Goal: Information Seeking & Learning: Learn about a topic

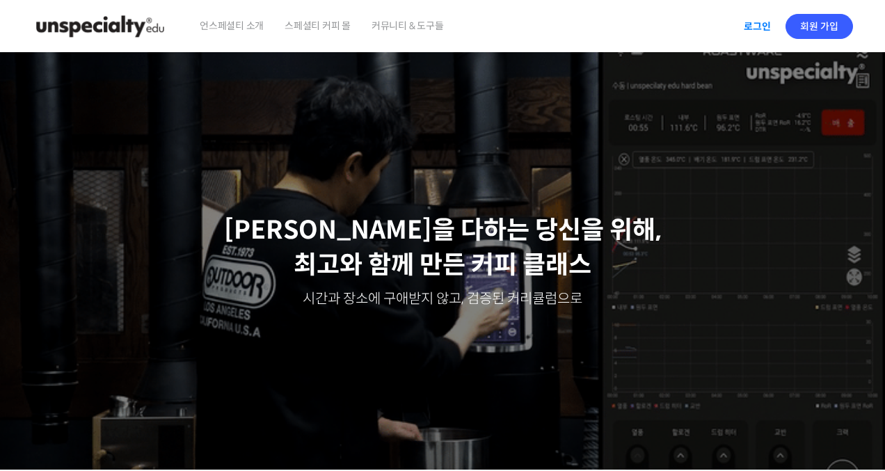
click at [748, 25] on link "로그인" at bounding box center [757, 26] width 44 height 32
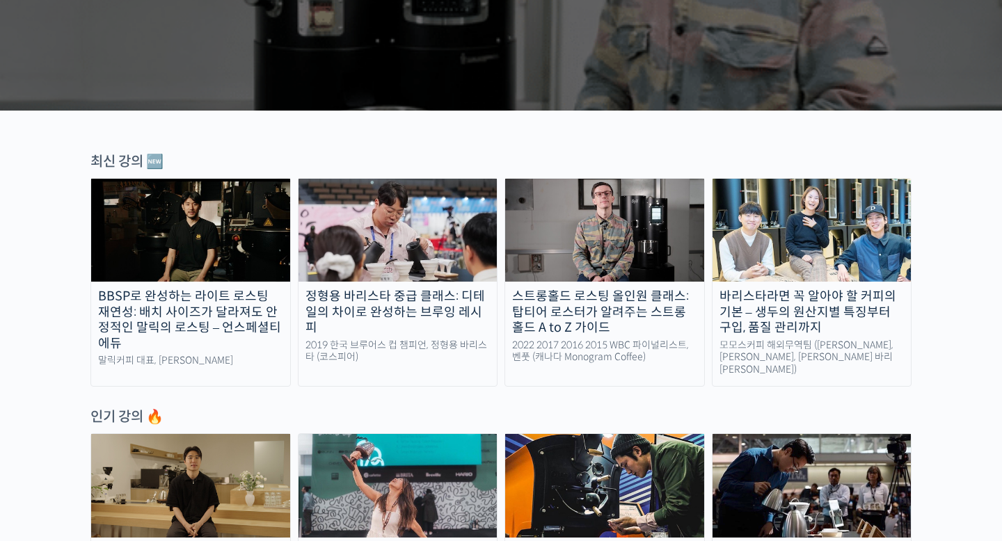
scroll to position [363, 0]
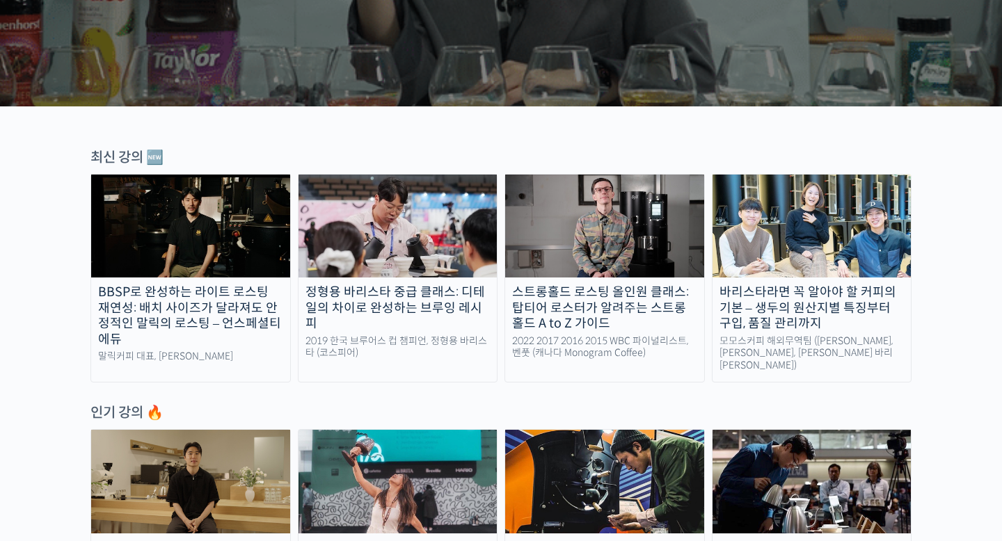
click at [193, 321] on div "BBSP로 완성하는 라이트 로스팅 재연성: 배치 사이즈가 달라져도 안정적인 말릭의 로스팅 – 언스페셜티 에듀" at bounding box center [190, 315] width 199 height 63
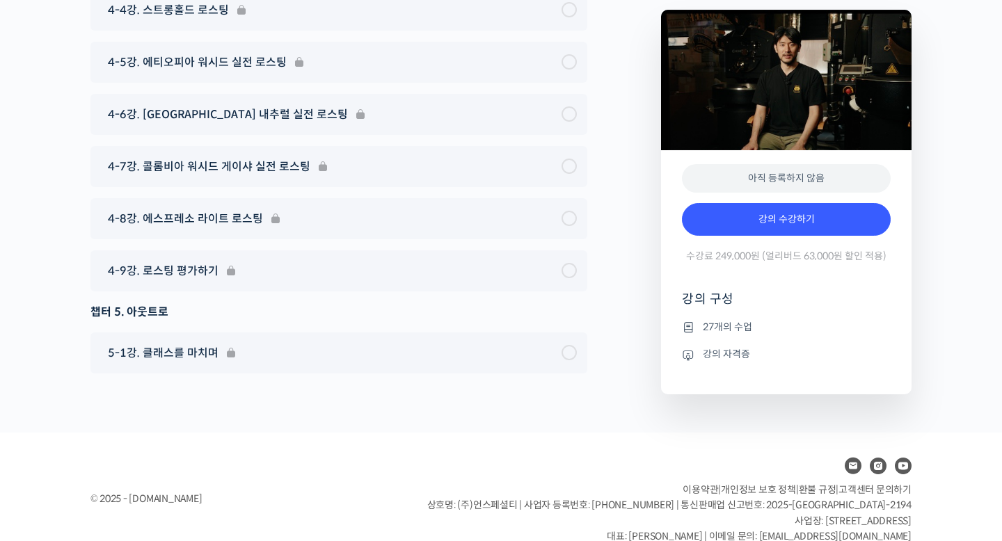
scroll to position [6624, 0]
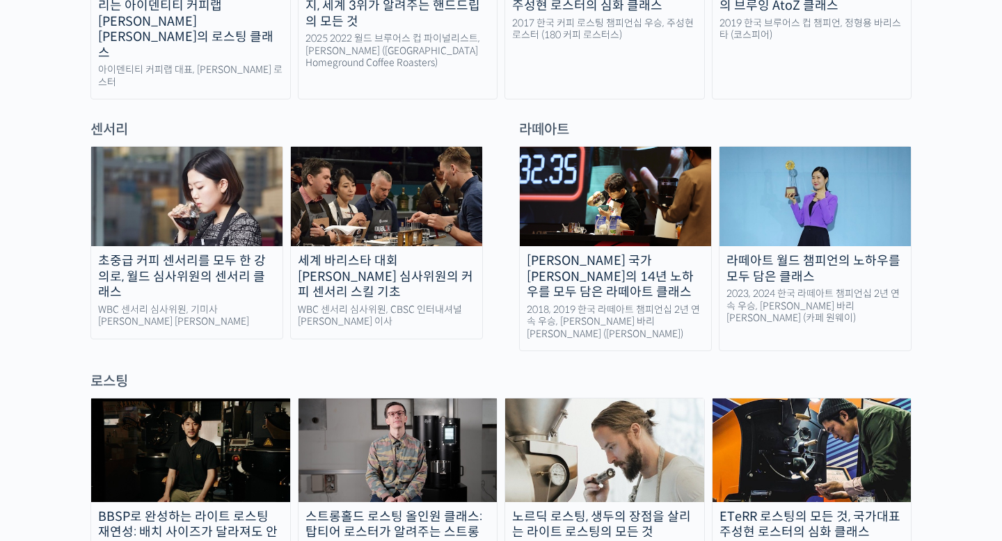
scroll to position [945, 0]
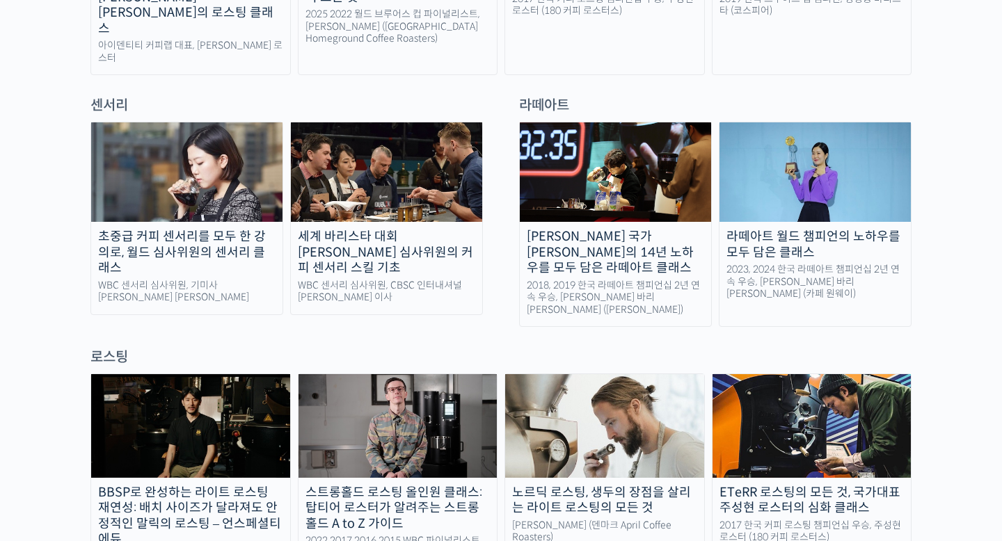
click at [234, 128] on img at bounding box center [186, 171] width 191 height 99
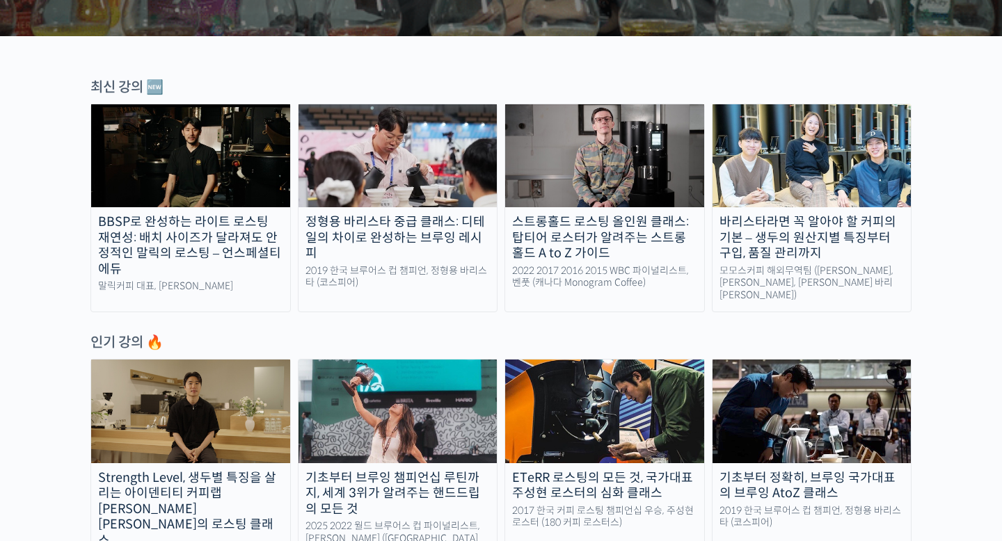
scroll to position [182, 0]
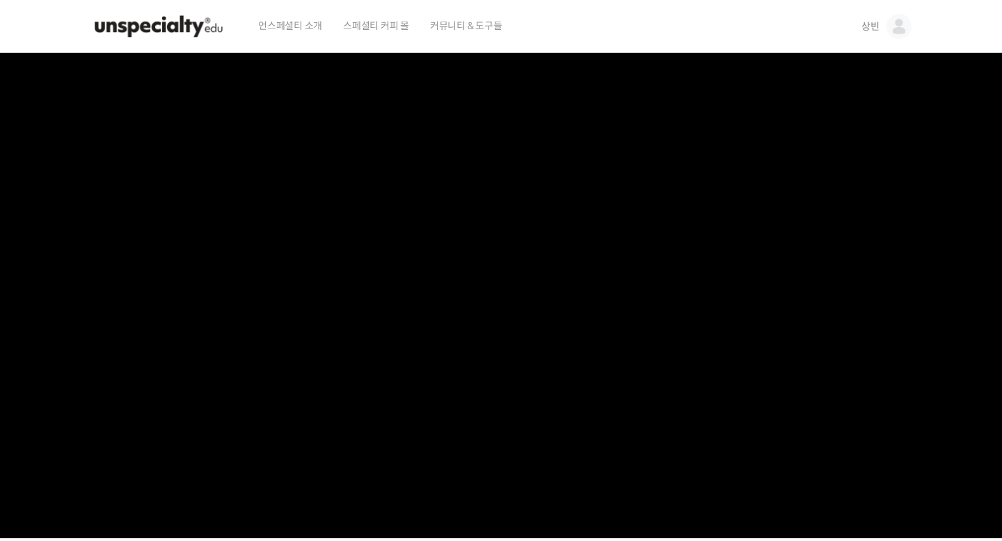
click at [893, 28] on img at bounding box center [898, 26] width 25 height 25
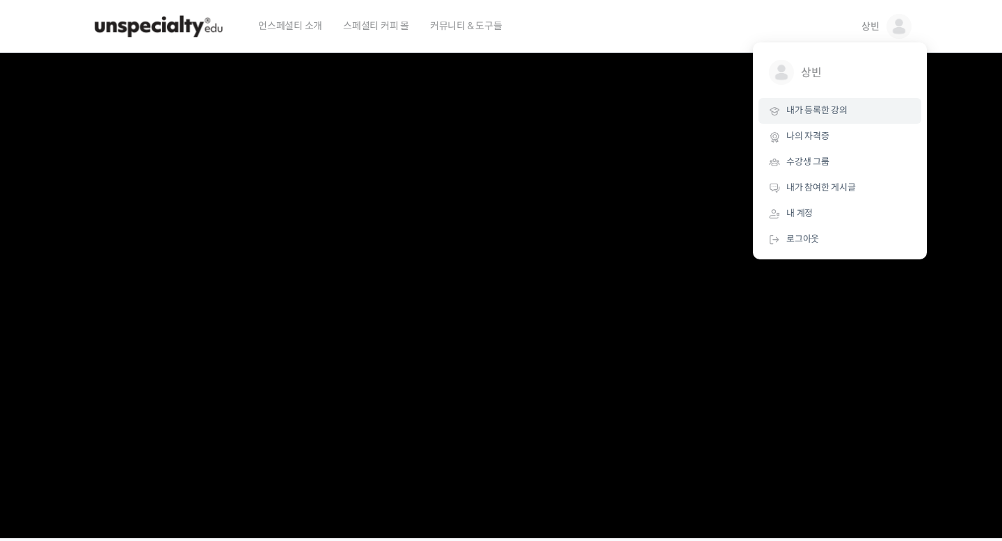
click at [808, 110] on span "내가 등록한 강의" at bounding box center [816, 110] width 61 height 12
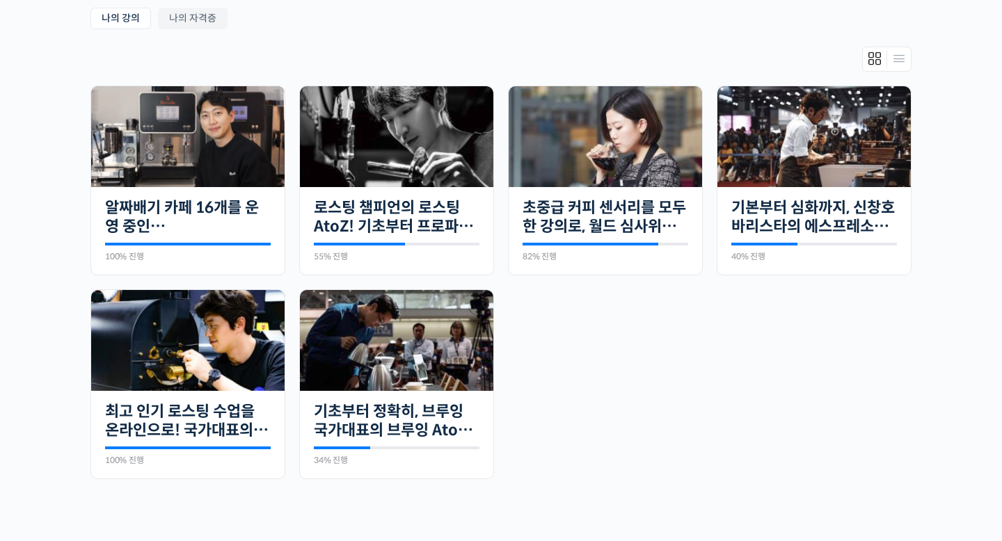
scroll to position [278, 0]
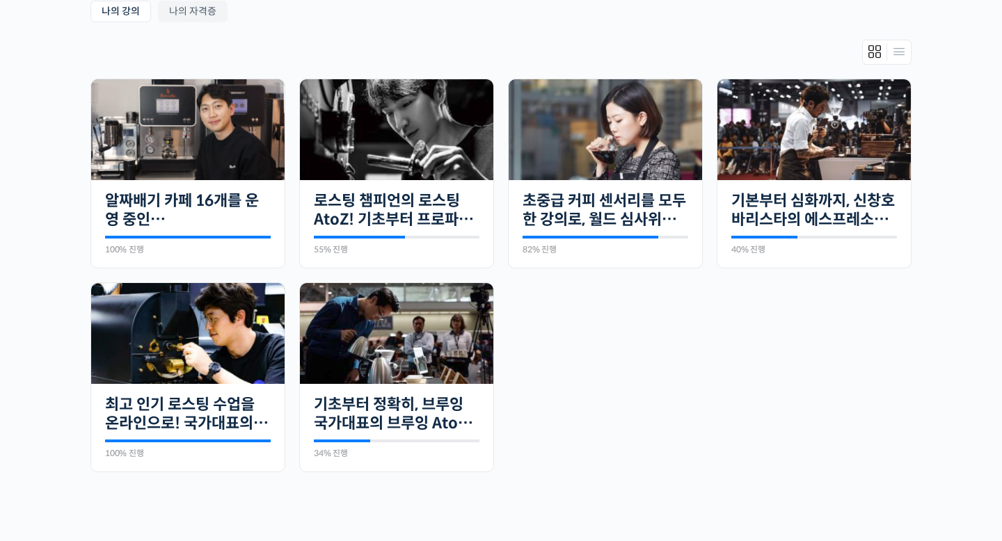
click at [605, 329] on ul "완료함 20개의 수업 알짜배기 카페 16개를 운영 중인 안태환 대표에게 듣는 “진짜 돈 버는 카페 창업하기” 100% 진행 최근 활동: 202…" at bounding box center [500, 283] width 835 height 408
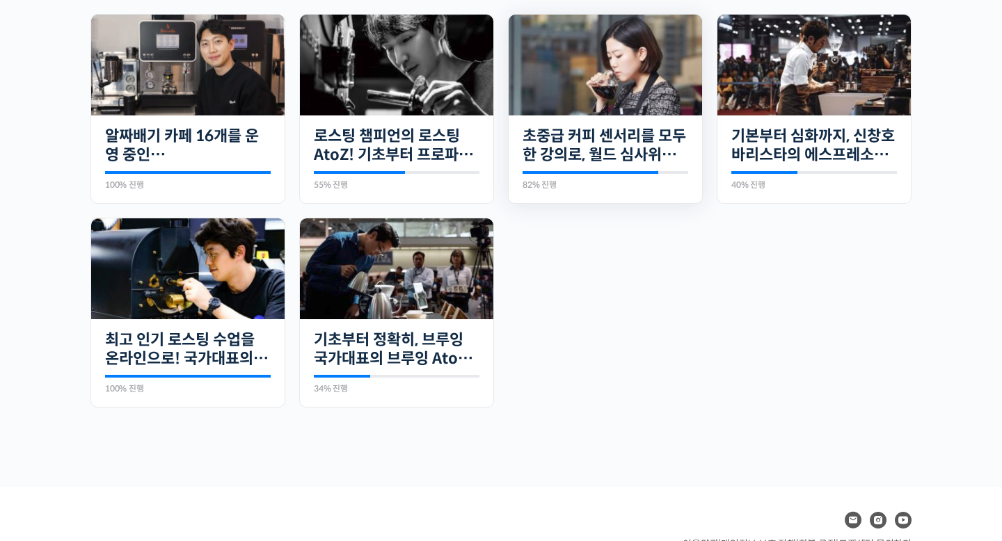
scroll to position [361, 0]
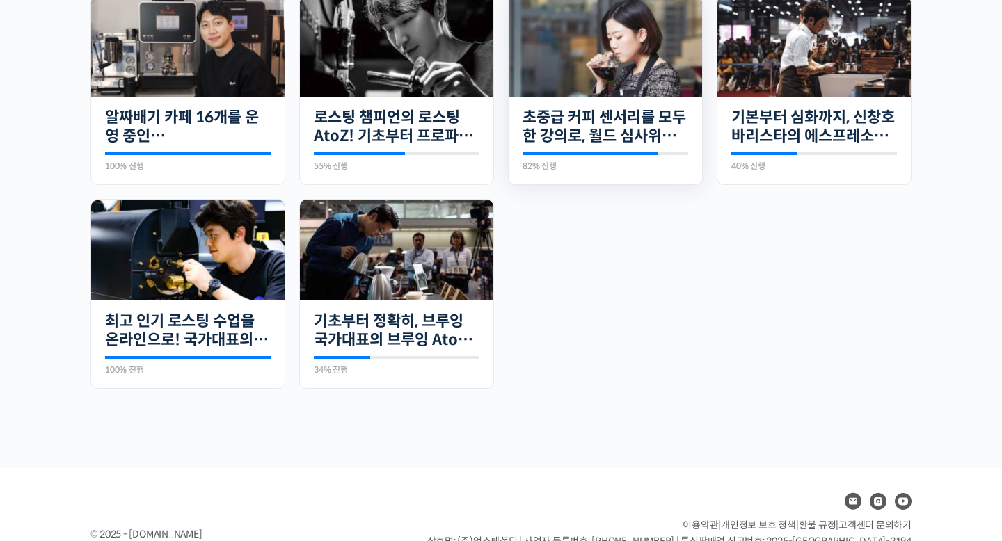
click at [598, 79] on img at bounding box center [604, 46] width 193 height 101
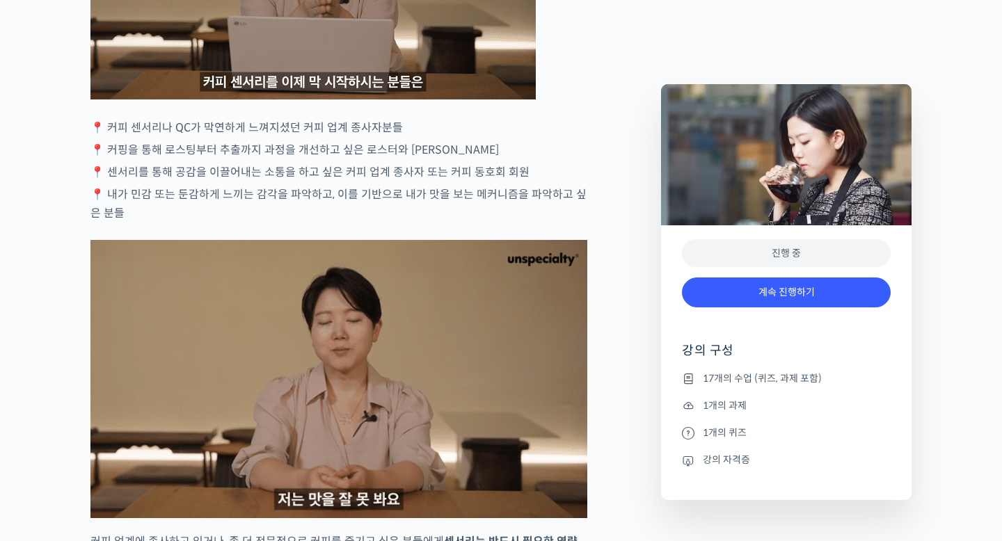
scroll to position [2727, 0]
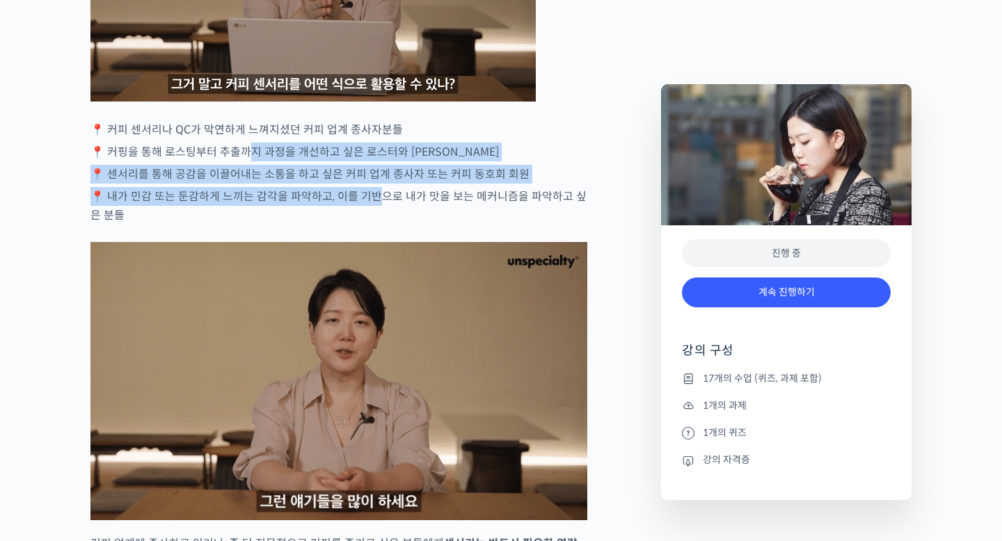
drag, startPoint x: 242, startPoint y: 196, endPoint x: 370, endPoint y: 257, distance: 141.9
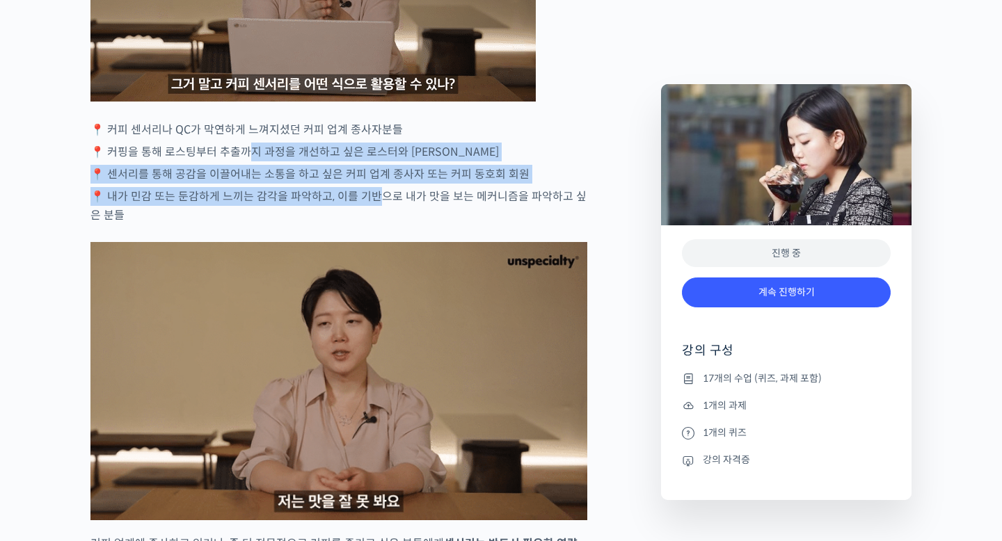
click at [370, 225] on p "📍 내가 민감 또는 둔감하게 느끼는 감각을 파악하고, 이를 기반으로 내가 맛을 보는 메커니즘을 파악하고 싶은 분들" at bounding box center [338, 206] width 497 height 38
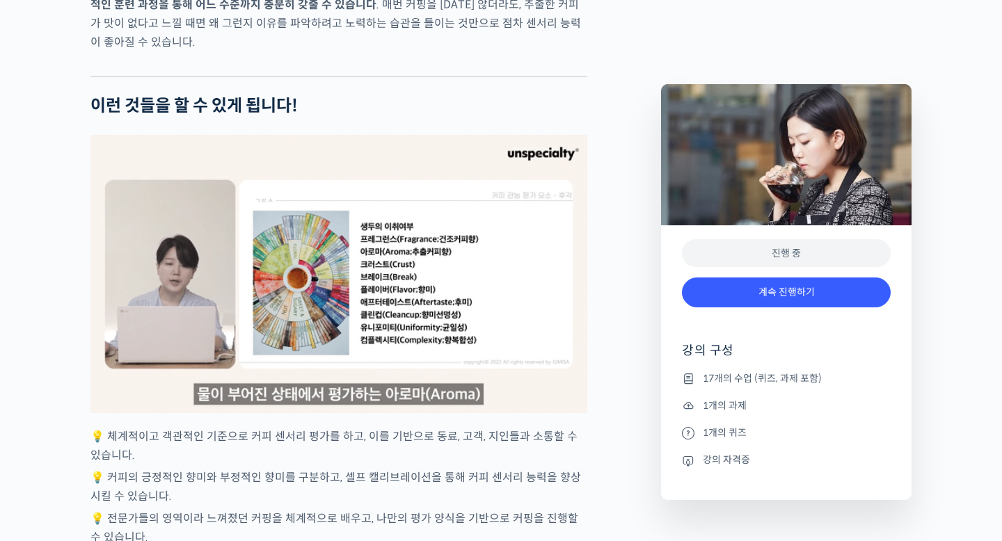
scroll to position [3303, 0]
click at [220, 465] on p "💡 체계적이고 객관적인 기준으로 커피 센서리 평가를 하고, 이를 기반으로 동료, 고객, 지인들과 소통할 수 있습니다." at bounding box center [338, 447] width 497 height 38
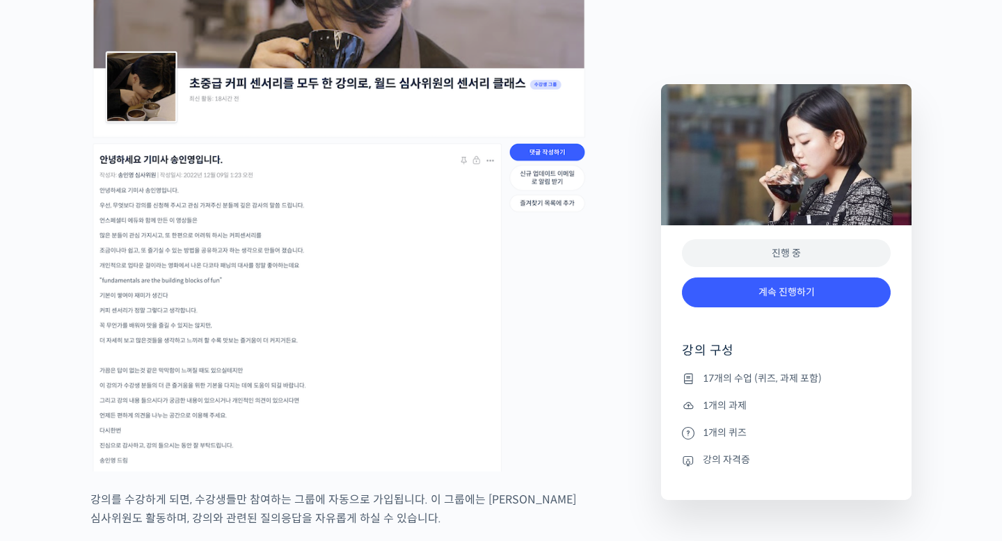
scroll to position [6451, 0]
